Goal: Task Accomplishment & Management: Complete application form

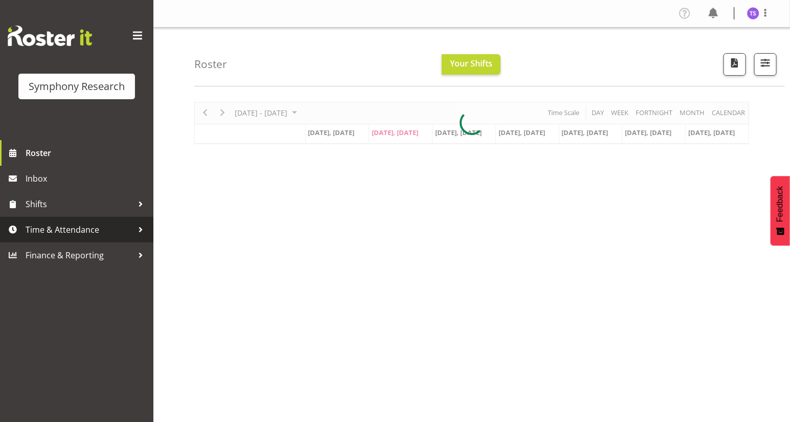
click at [64, 232] on span "Time & Attendance" at bounding box center [79, 229] width 107 height 15
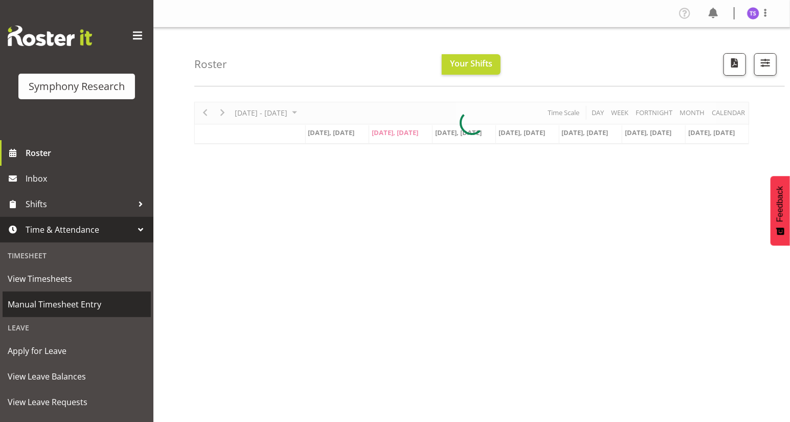
click at [59, 305] on span "Manual Timesheet Entry" at bounding box center [77, 304] width 138 height 15
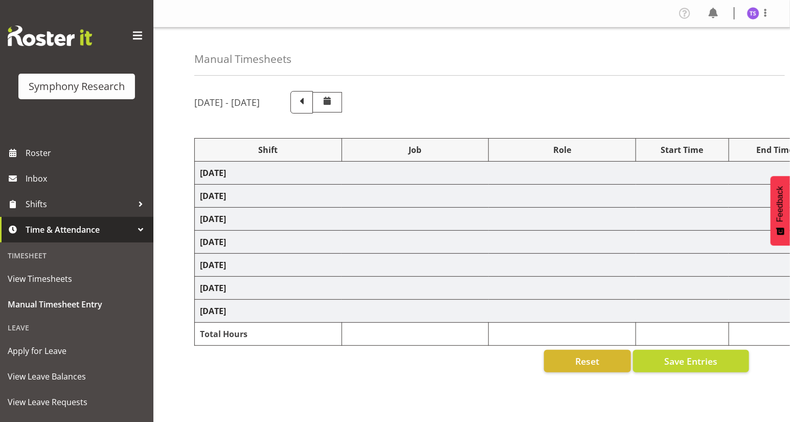
select select "13886"
select select "9636"
select select "47"
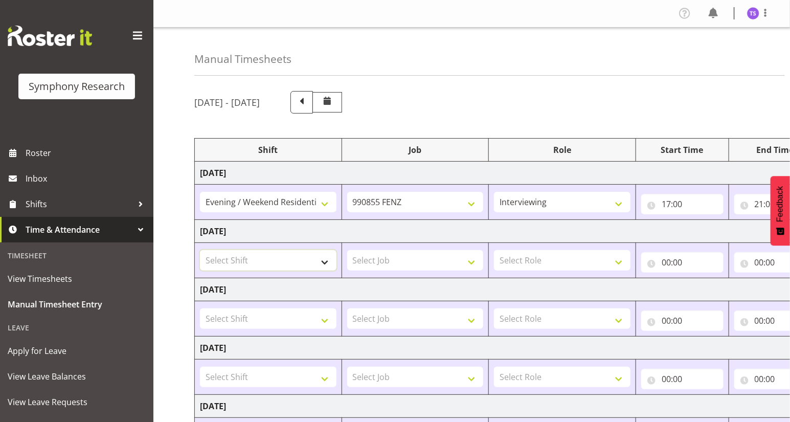
click at [321, 263] on select "Select Shift !!Project Briefing (Job to be assigned) !!Weekend Residential (Ros…" at bounding box center [268, 260] width 137 height 20
select select "26078"
click at [200, 250] on select "Select Shift !!Project Briefing (Job to be assigned) !!Weekend Residential (Ros…" at bounding box center [268, 260] width 137 height 20
click at [467, 260] on select "Select Job 550060 IF Admin 553492 World Poll Aus Wave 2 Main 2025 553493 World …" at bounding box center [415, 260] width 137 height 20
select select "9636"
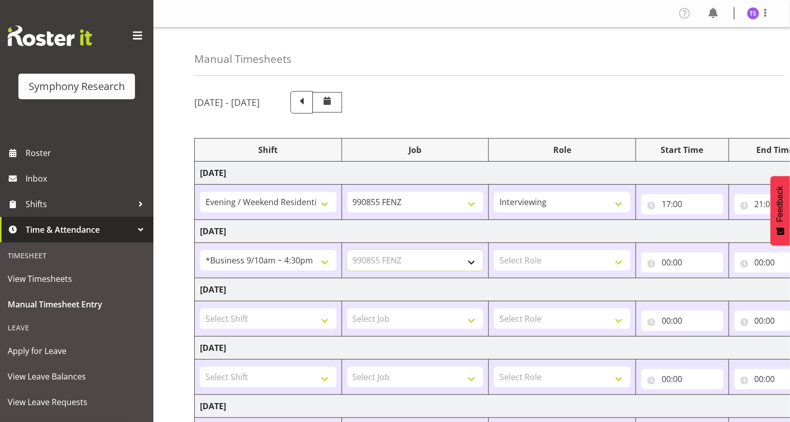
click at [347, 250] on select "Select Job 550060 IF Admin 553492 World Poll Aus Wave 2 Main 2025 553493 World …" at bounding box center [415, 260] width 137 height 20
click at [621, 261] on select "Select Role Briefing Interviewing" at bounding box center [562, 260] width 137 height 20
select select "47"
click at [494, 250] on select "Select Role Briefing Interviewing" at bounding box center [562, 260] width 137 height 20
click at [666, 263] on input "00:00" at bounding box center [682, 262] width 82 height 20
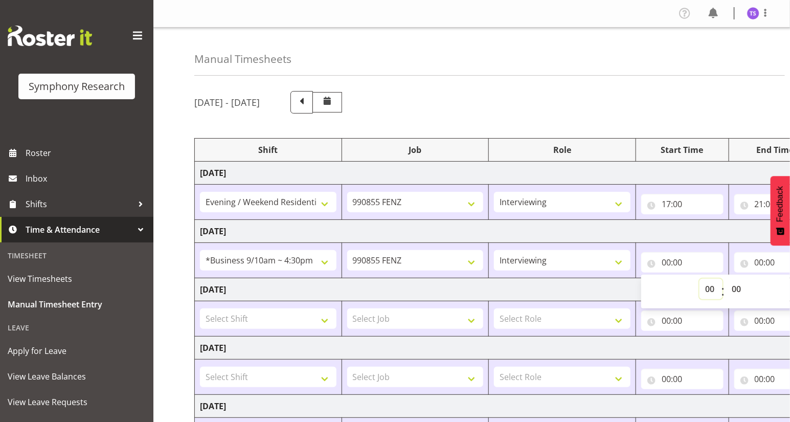
click at [706, 285] on select "00 01 02 03 04 05 06 07 08 09 10 11 12 13 14 15 16 17 18 19 20 21 22 23" at bounding box center [711, 289] width 23 height 20
select select "10"
click at [700, 279] on select "00 01 02 03 04 05 06 07 08 09 10 11 12 13 14 15 16 17 18 19 20 21 22 23" at bounding box center [711, 289] width 23 height 20
type input "10:00"
click at [759, 263] on input "00:00" at bounding box center [775, 262] width 82 height 20
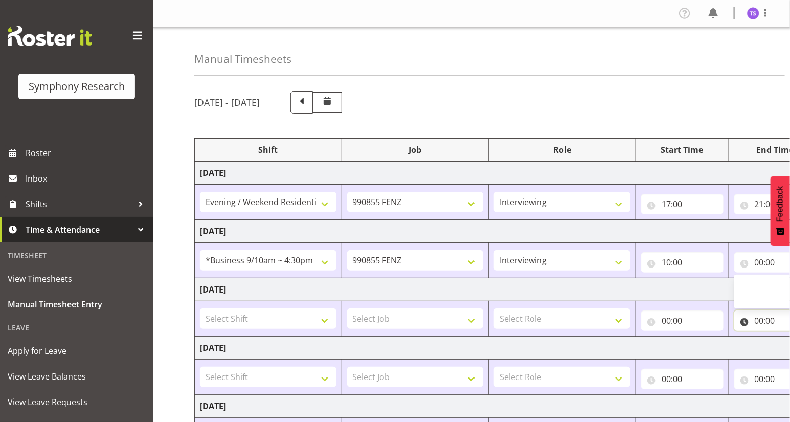
click at [758, 321] on input "00:00" at bounding box center [775, 320] width 82 height 20
click at [758, 264] on input "00:00" at bounding box center [775, 262] width 82 height 20
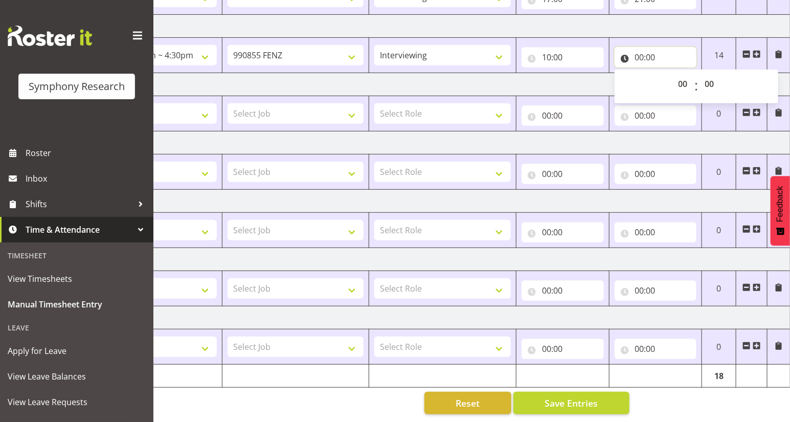
scroll to position [163, 0]
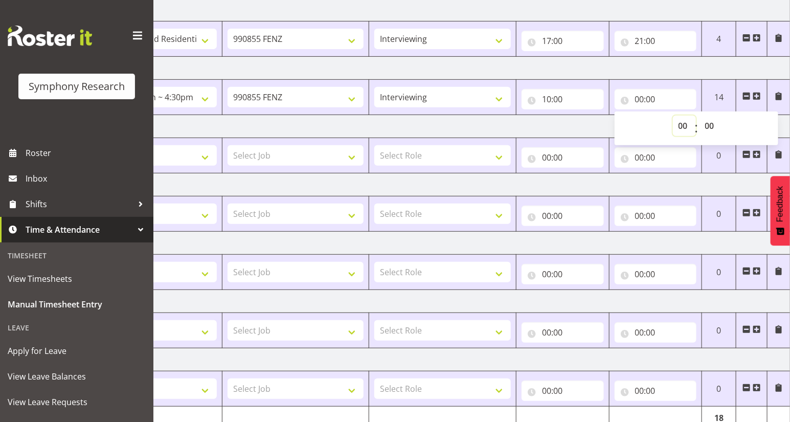
click at [681, 128] on select "00 01 02 03 04 05 06 07 08 09 10 11 12 13 14 15 16 17 18 19 20 21 22 23" at bounding box center [684, 126] width 23 height 20
select select "13"
click at [673, 116] on select "00 01 02 03 04 05 06 07 08 09 10 11 12 13 14 15 16 17 18 19 20 21 22 23" at bounding box center [684, 126] width 23 height 20
type input "13:00"
click at [707, 126] on select "00 01 02 03 04 05 06 07 08 09 10 11 12 13 14 15 16 17 18 19 20 21 22 23 24 25 2…" at bounding box center [711, 126] width 23 height 20
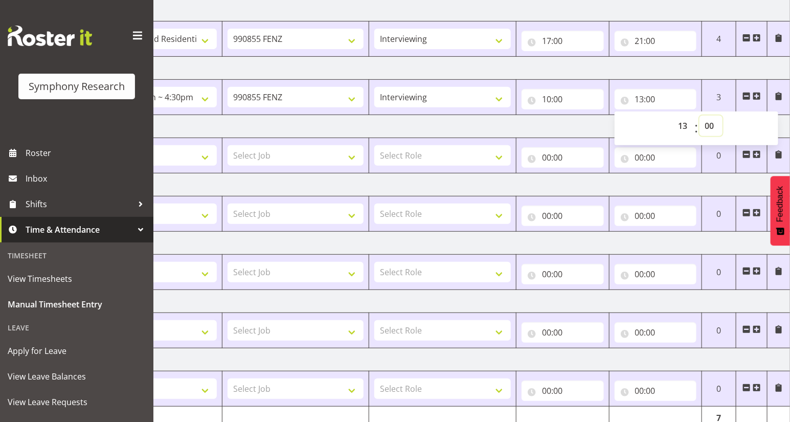
select select "20"
click at [700, 116] on select "00 01 02 03 04 05 06 07 08 09 10 11 12 13 14 15 16 17 18 19 20 21 22 23 24 25 2…" at bounding box center [711, 126] width 23 height 20
type input "13:20"
click at [756, 94] on span at bounding box center [757, 96] width 8 height 8
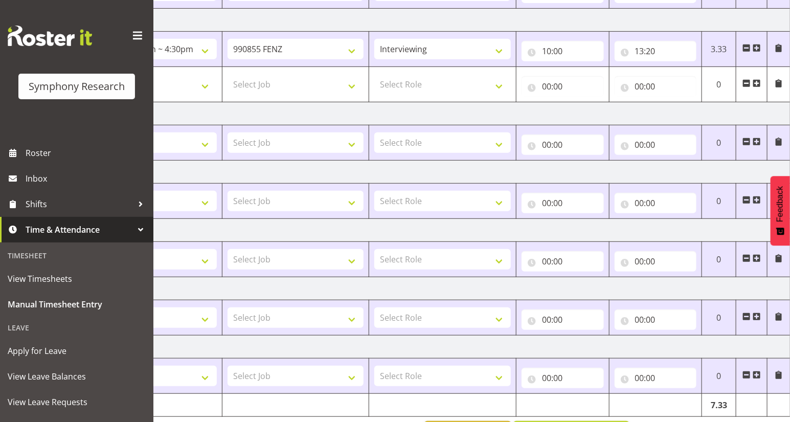
scroll to position [245, 0]
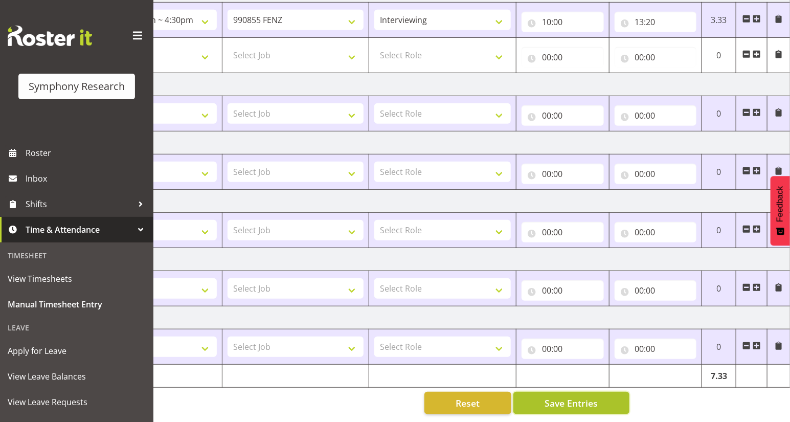
click at [566, 400] on span "Save Entries" at bounding box center [571, 402] width 53 height 13
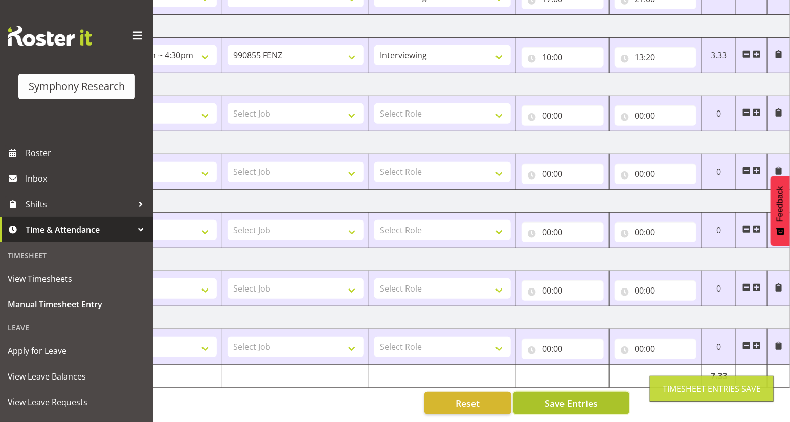
scroll to position [210, 0]
click at [568, 399] on span "Save Entries" at bounding box center [571, 402] width 53 height 13
